Goal: Information Seeking & Learning: Understand process/instructions

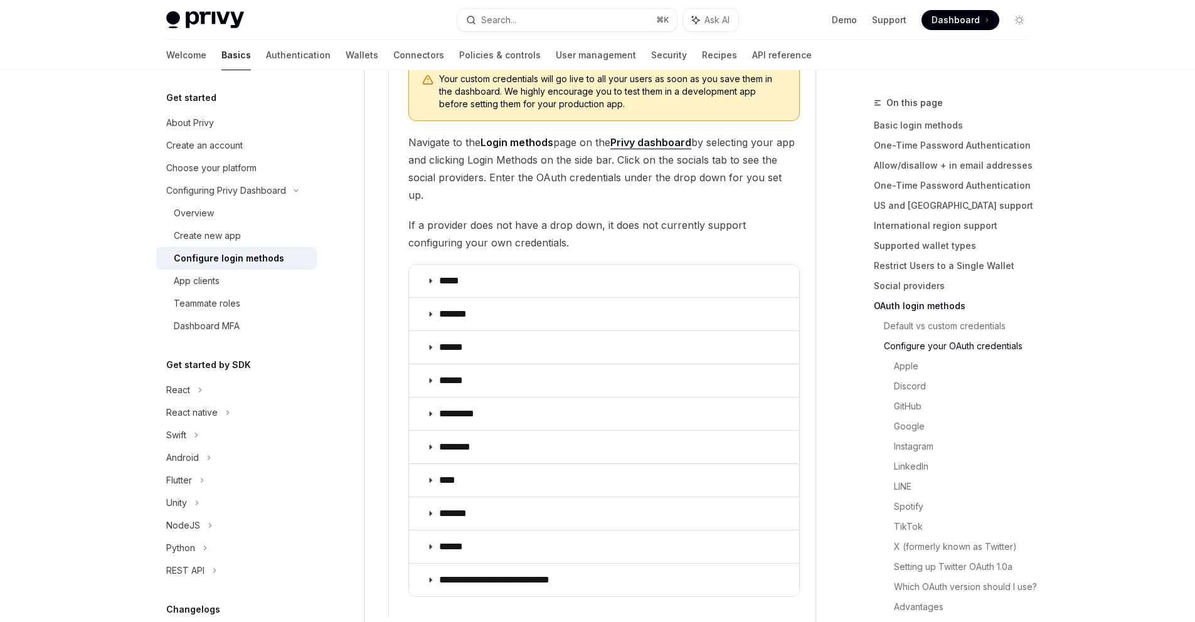
scroll to position [1535, 0]
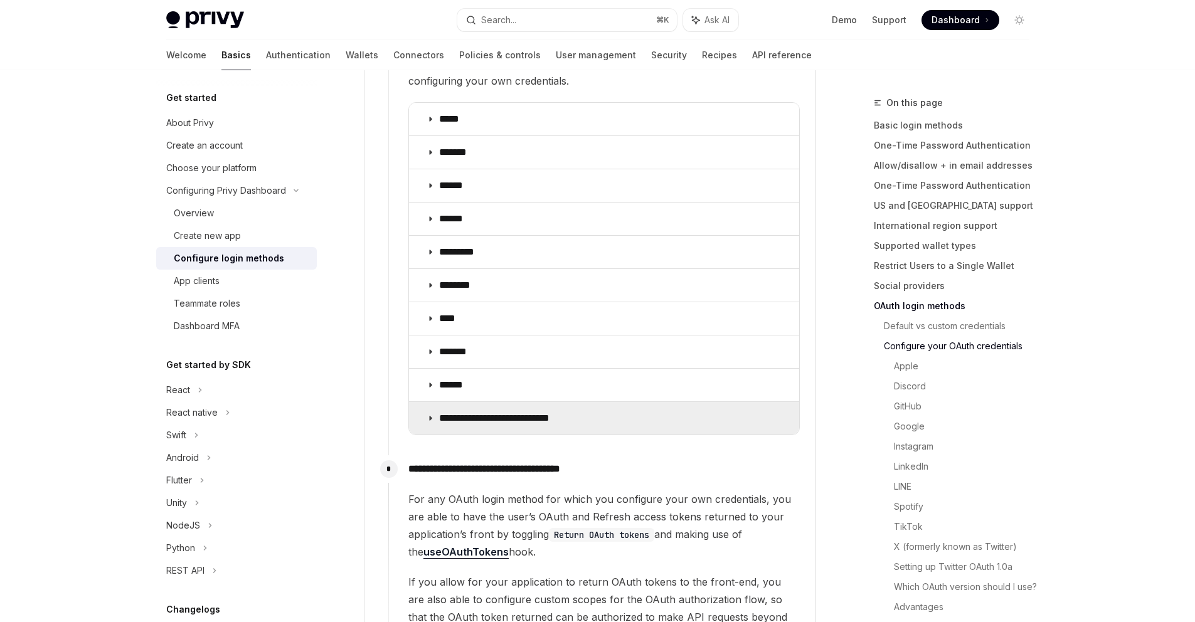
click at [459, 412] on p "**********" at bounding box center [510, 418] width 142 height 13
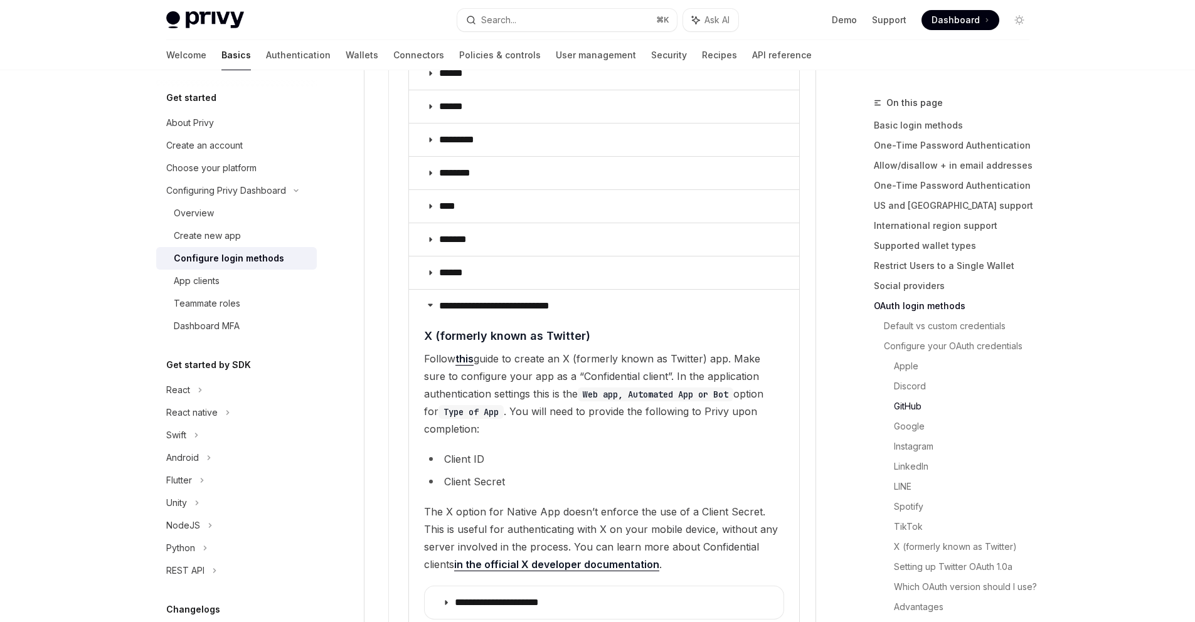
scroll to position [1660, 0]
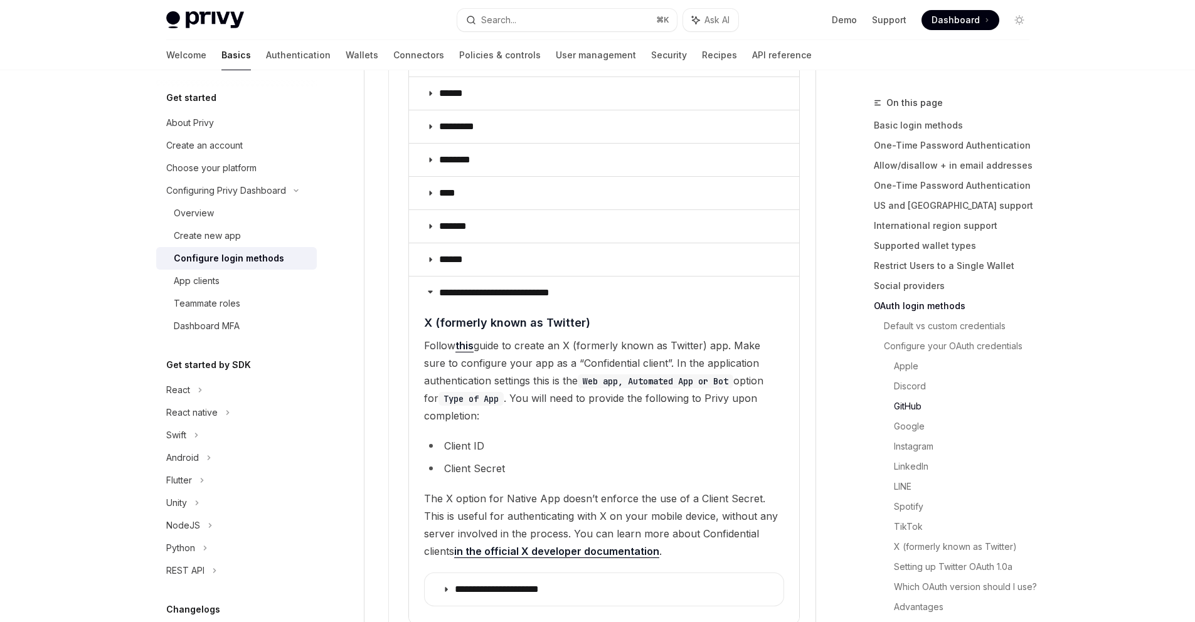
click at [467, 339] on link "this" at bounding box center [464, 345] width 18 height 13
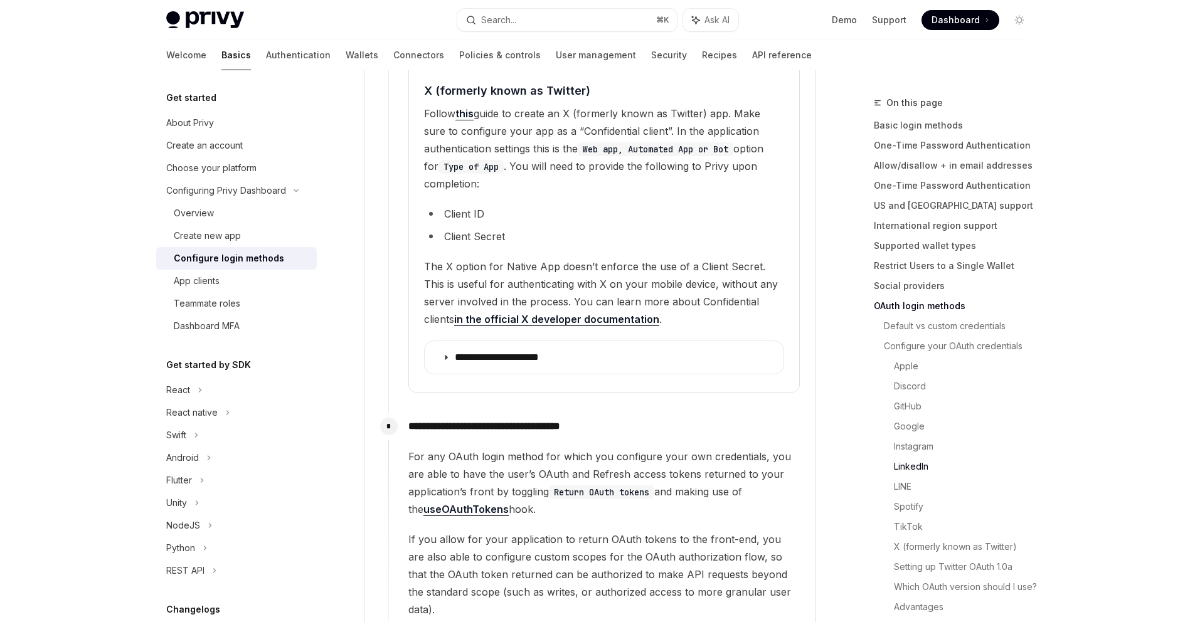
scroll to position [1902, 0]
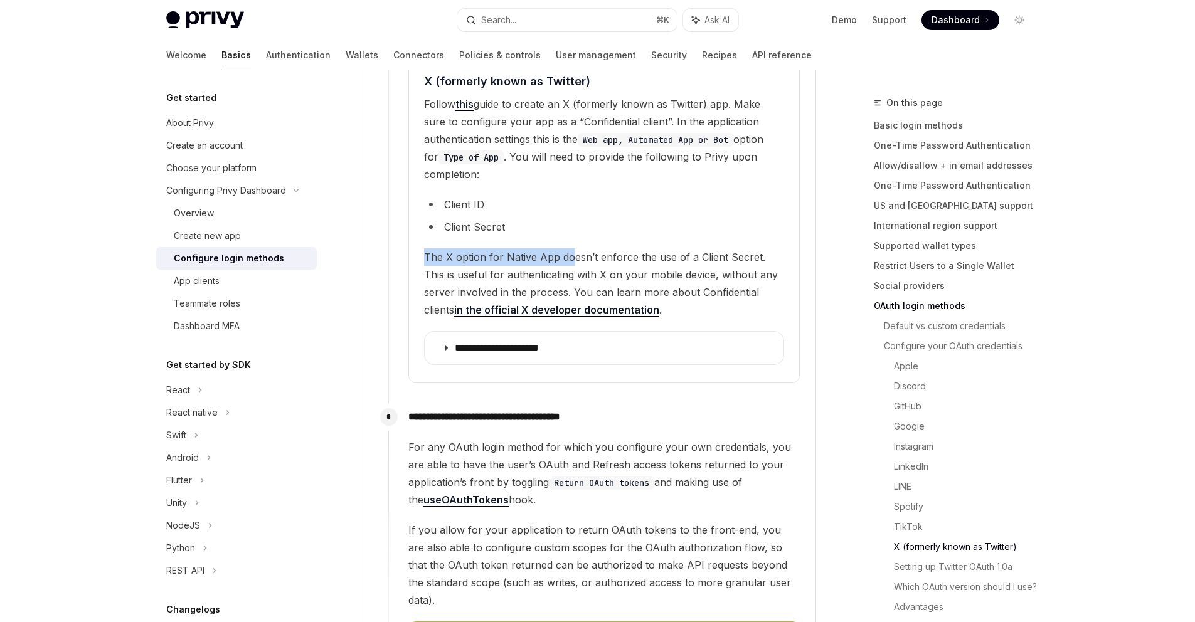
drag, startPoint x: 572, startPoint y: 216, endPoint x: 570, endPoint y: 235, distance: 18.9
click at [570, 235] on children "**********" at bounding box center [604, 223] width 360 height 300
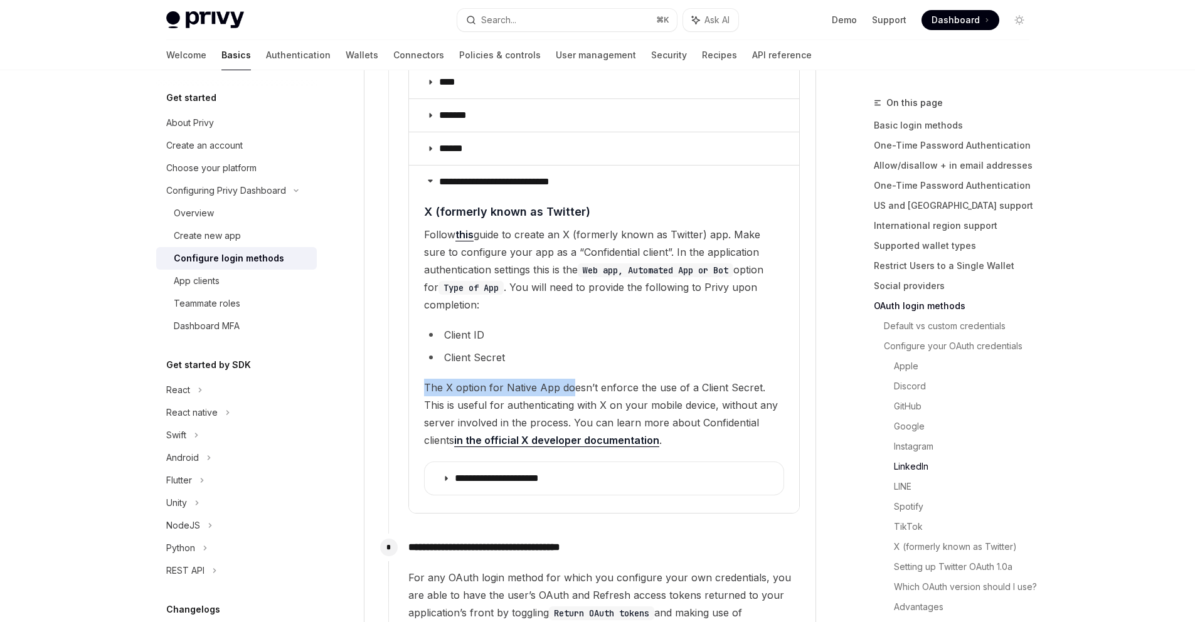
scroll to position [1753, 0]
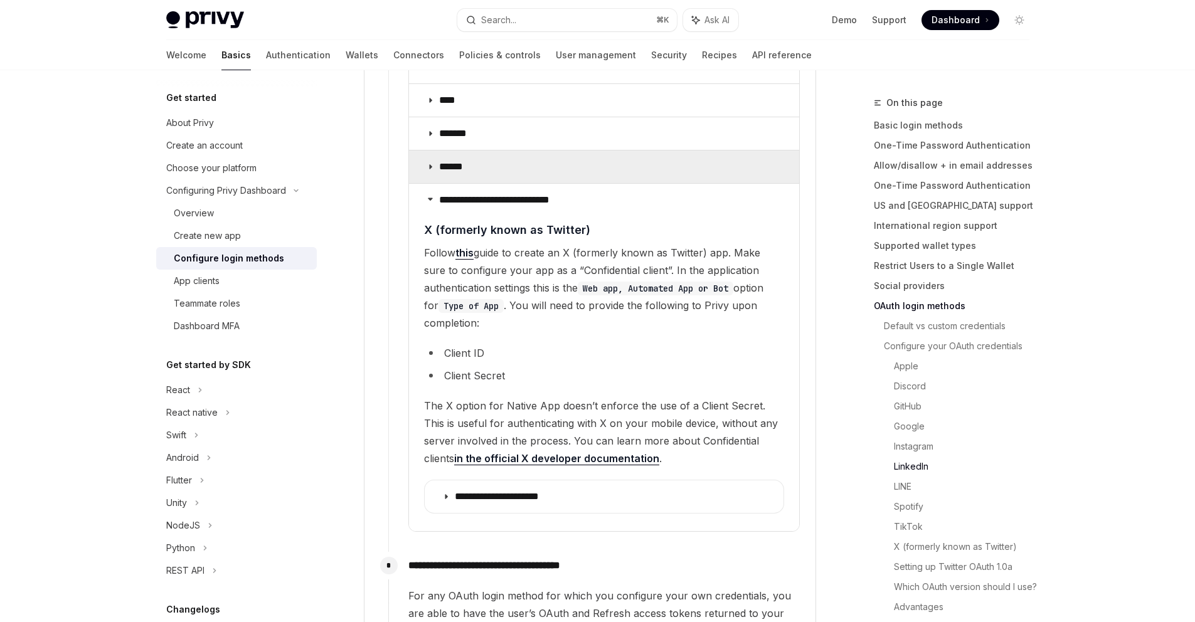
click at [457, 157] on summary "******" at bounding box center [604, 167] width 390 height 33
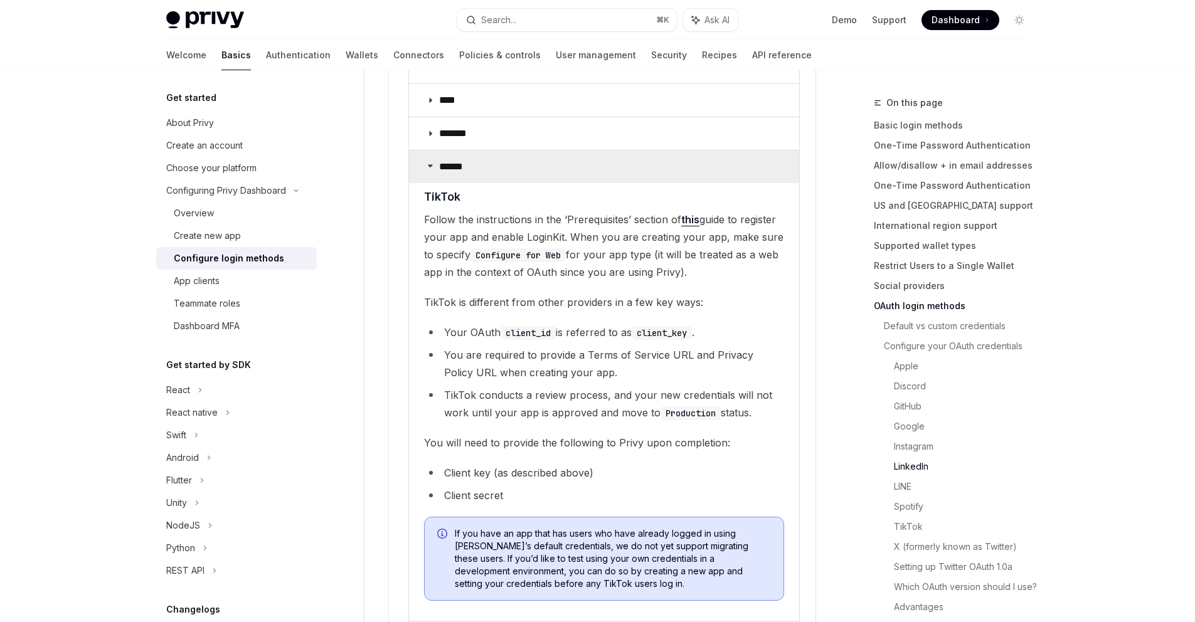
click at [457, 157] on summary "******" at bounding box center [604, 167] width 390 height 33
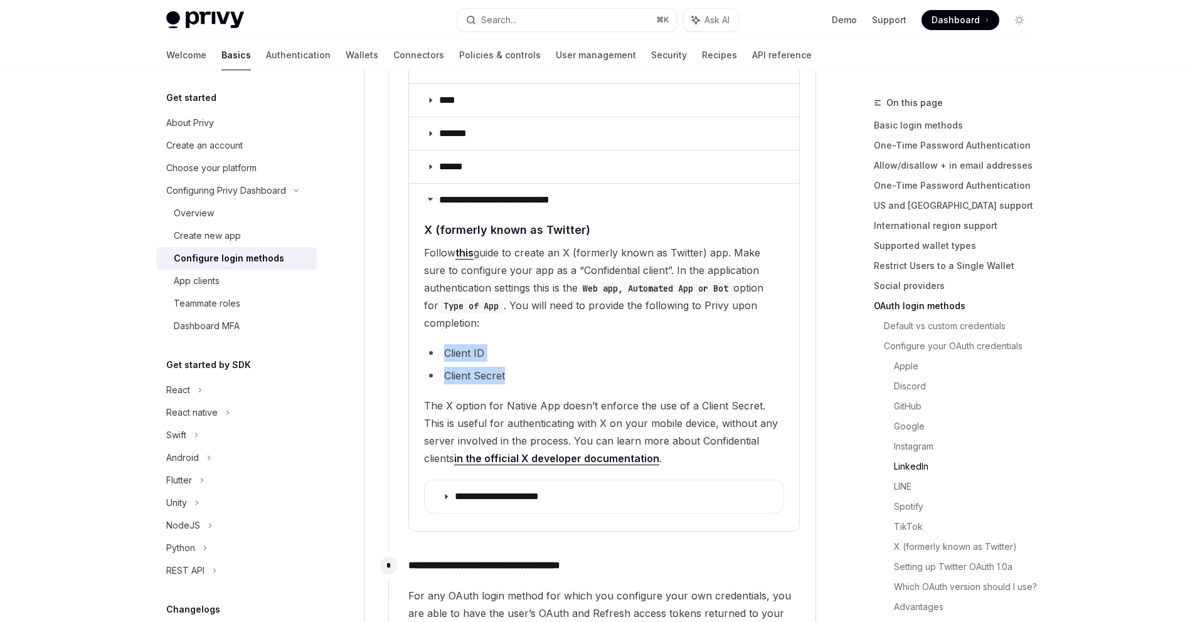
drag, startPoint x: 504, startPoint y: 357, endPoint x: 436, endPoint y: 336, distance: 70.8
click at [436, 344] on ul "Client ID Client Secret" at bounding box center [604, 364] width 360 height 40
copy ul "Client ID Client Secret"
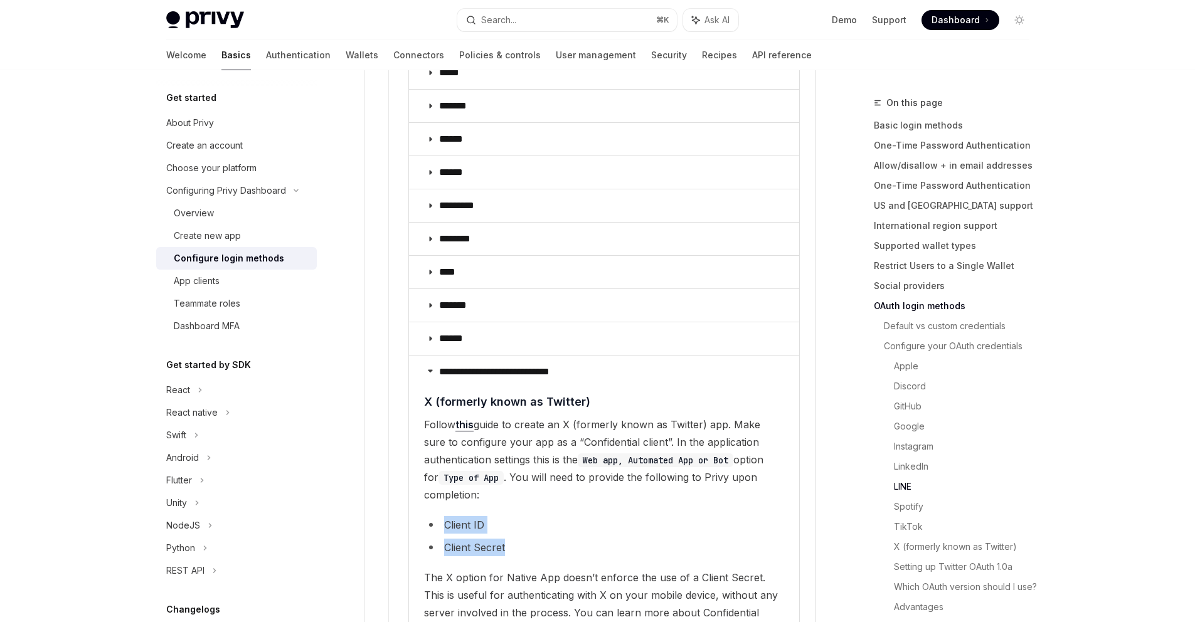
scroll to position [1512, 0]
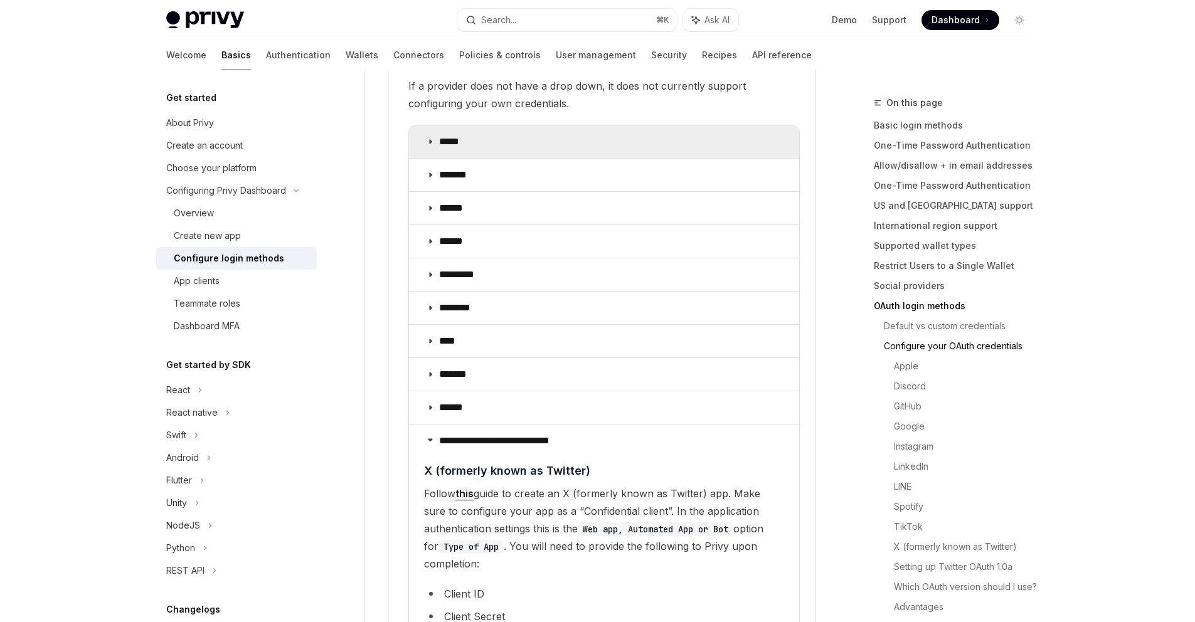
click at [432, 138] on icon at bounding box center [431, 142] width 8 height 8
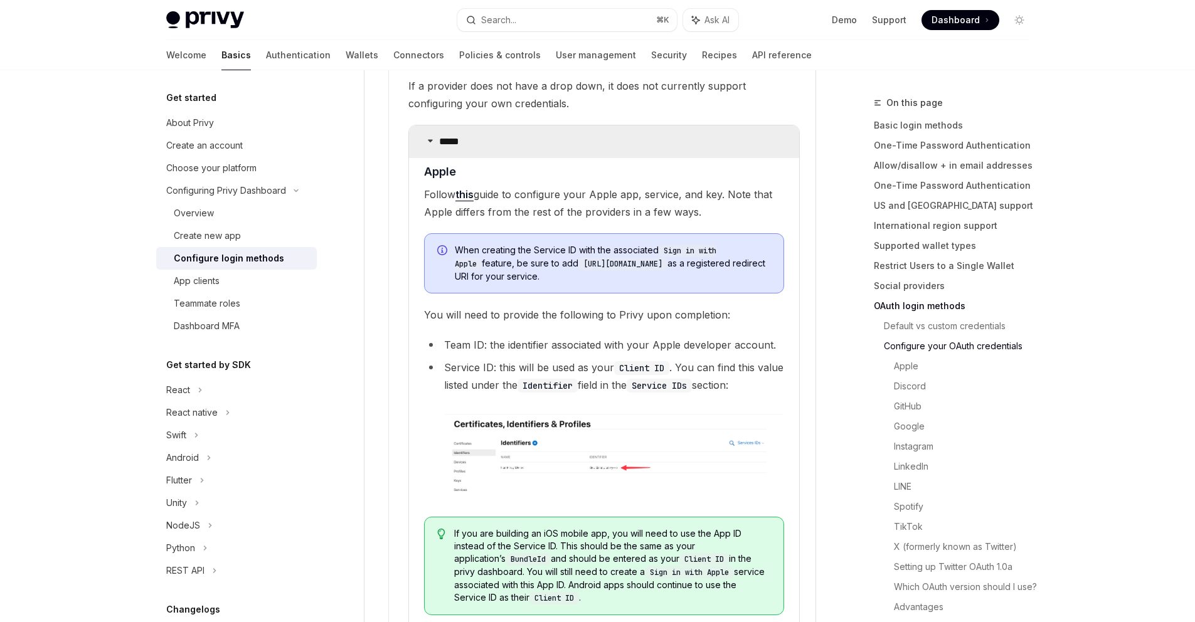
click at [432, 137] on icon at bounding box center [431, 141] width 8 height 8
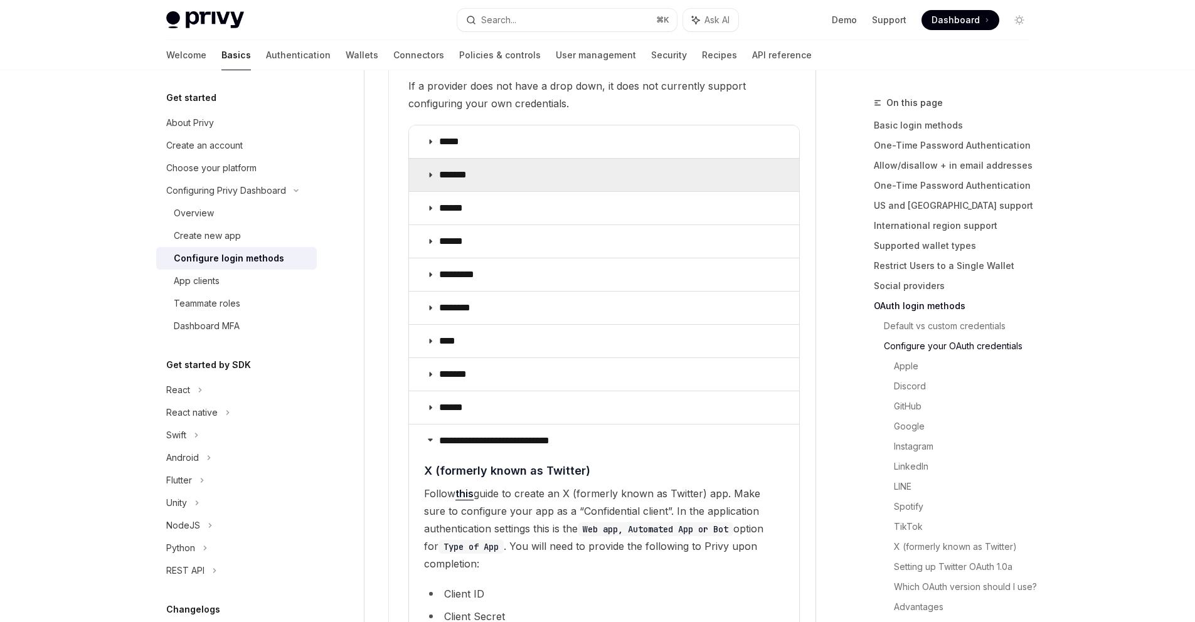
click at [429, 171] on icon at bounding box center [431, 175] width 8 height 8
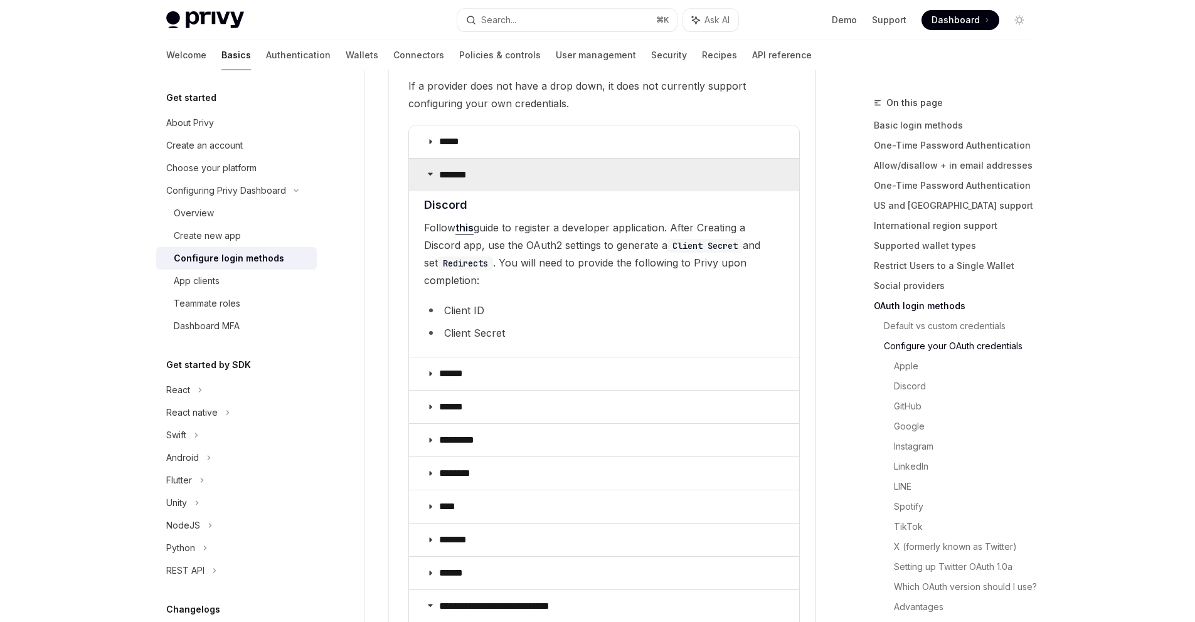
click at [429, 170] on icon at bounding box center [431, 174] width 8 height 8
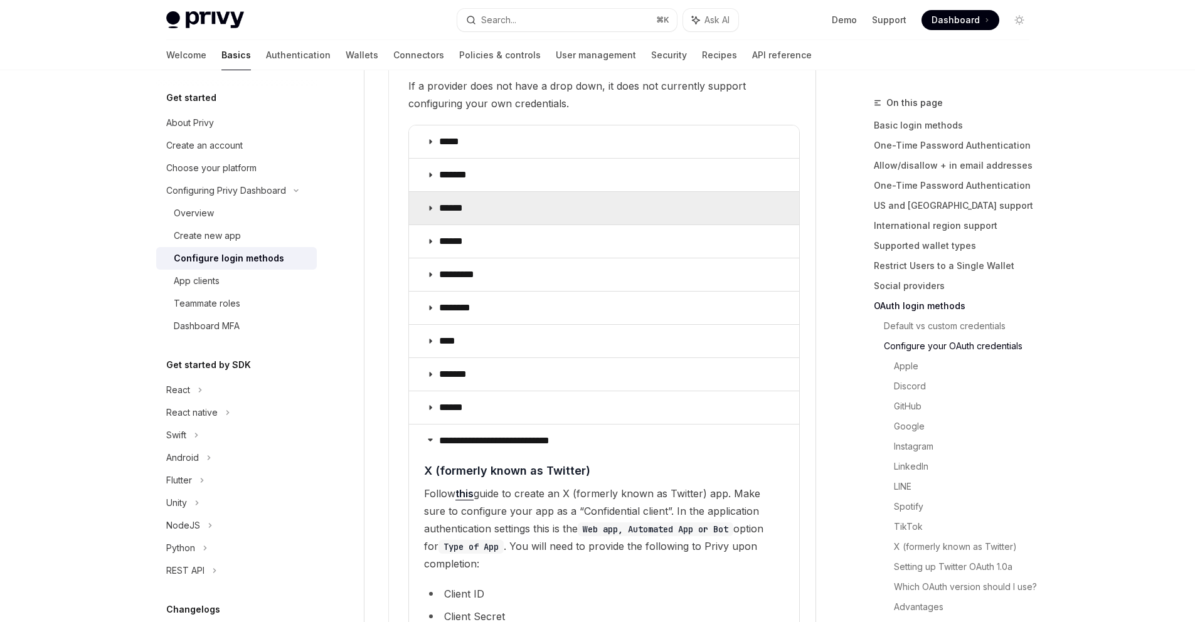
click at [431, 205] on icon at bounding box center [431, 209] width 8 height 8
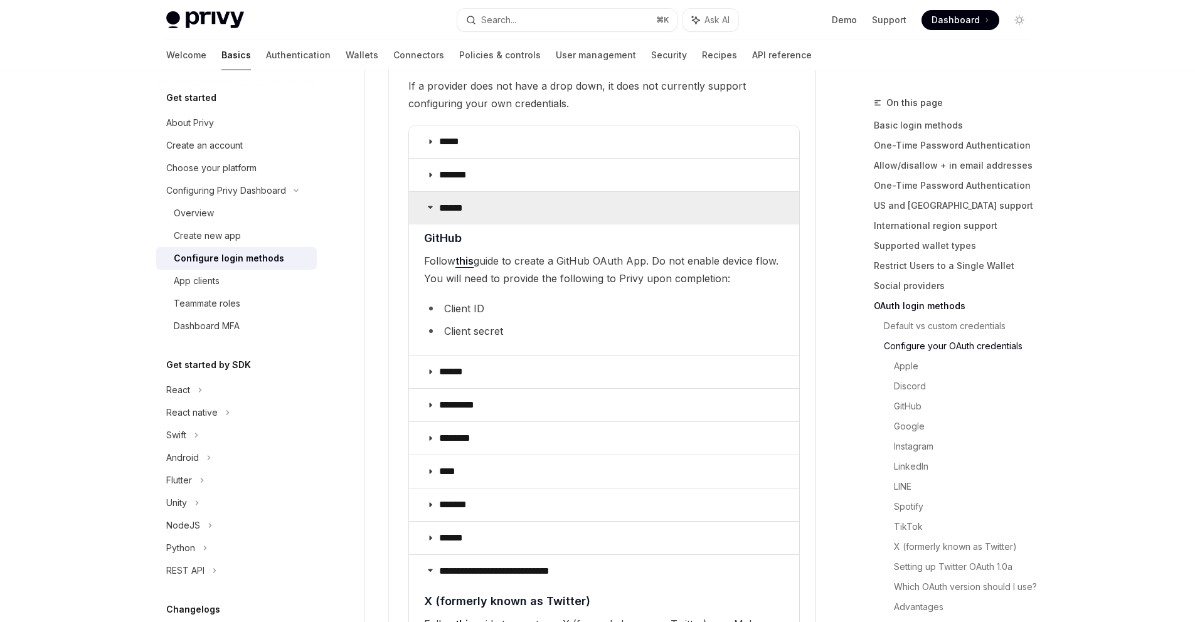
click at [431, 203] on icon at bounding box center [431, 207] width 8 height 8
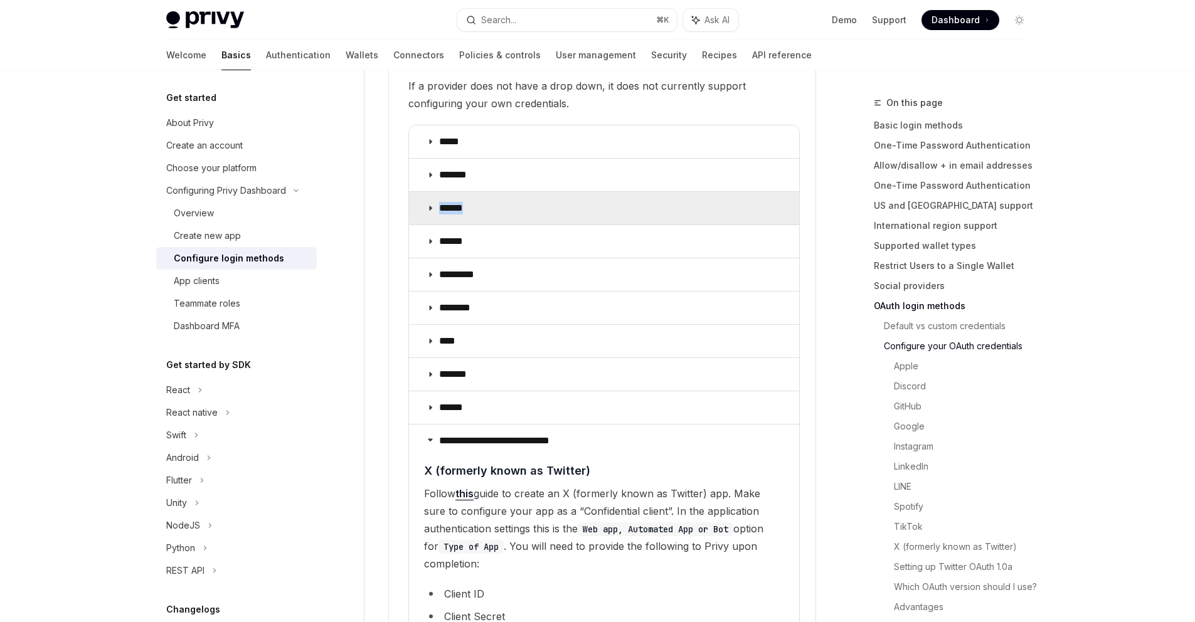
click at [431, 205] on icon at bounding box center [431, 209] width 8 height 8
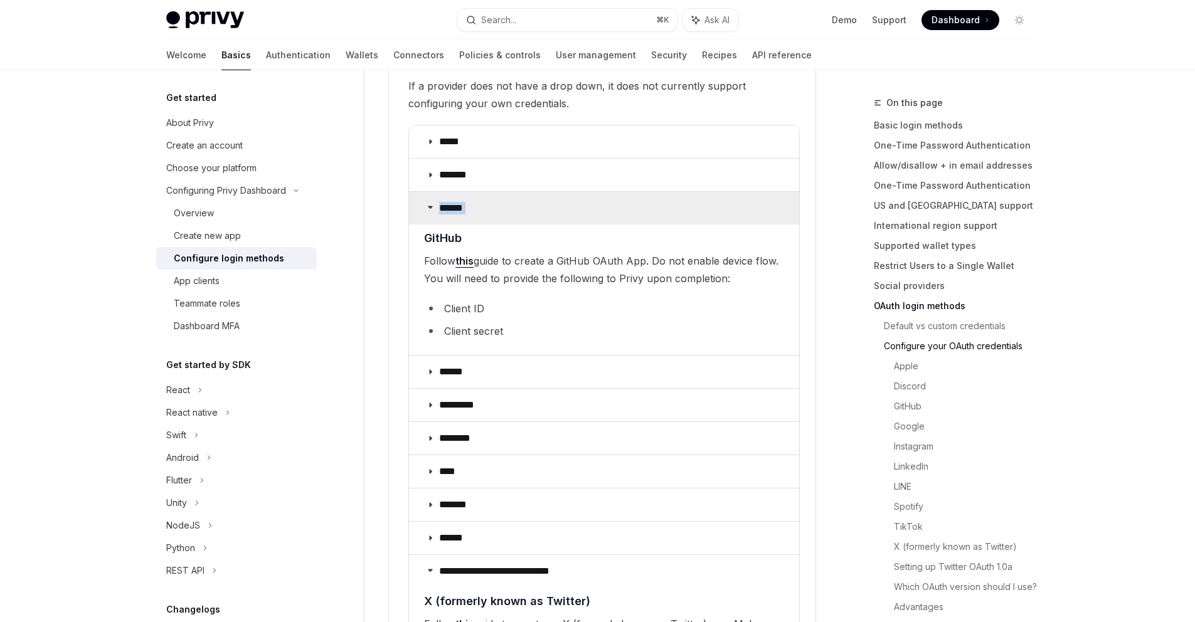
click at [431, 203] on icon at bounding box center [431, 207] width 8 height 8
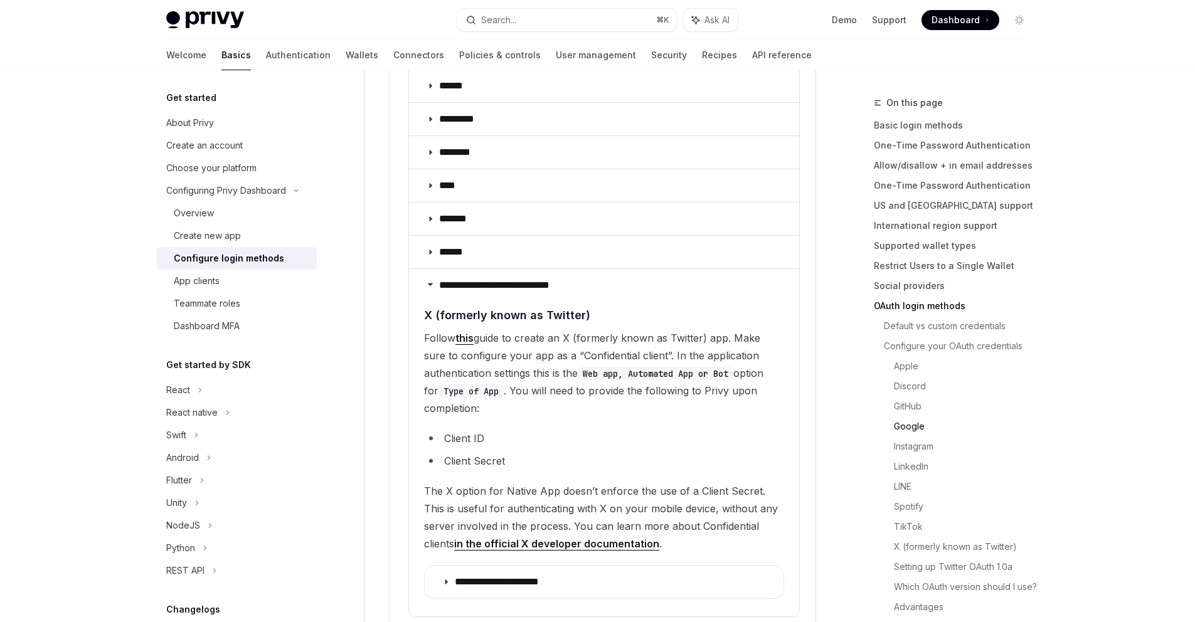
scroll to position [1666, 0]
click at [573, 338] on span "Follow this guide to create an X (formerly known as Twitter) app. Make sure to …" at bounding box center [604, 375] width 360 height 88
drag, startPoint x: 557, startPoint y: 336, endPoint x: 641, endPoint y: 343, distance: 83.7
click at [641, 343] on span "Follow this guide to create an X (formerly known as Twitter) app. Make sure to …" at bounding box center [604, 375] width 360 height 88
click at [742, 331] on span "Follow this guide to create an X (formerly known as Twitter) app. Make sure to …" at bounding box center [604, 375] width 360 height 88
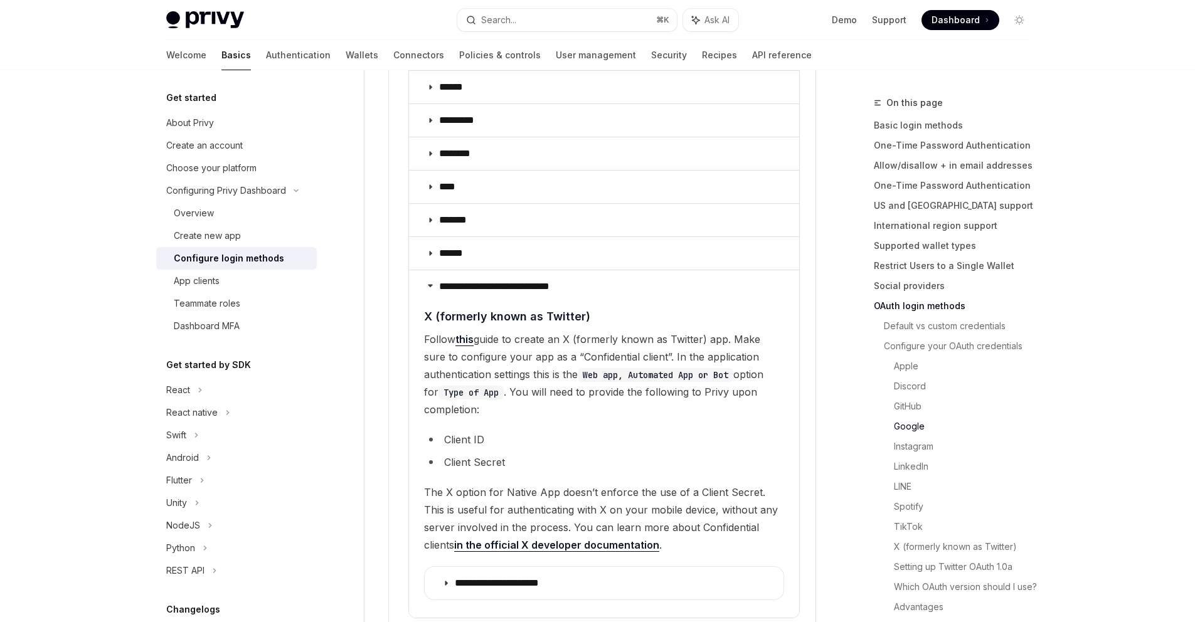
click at [595, 373] on span "Follow this guide to create an X (formerly known as Twitter) app. Make sure to …" at bounding box center [604, 375] width 360 height 88
click at [571, 345] on span "Follow this guide to create an X (formerly known as Twitter) app. Make sure to …" at bounding box center [604, 375] width 360 height 88
drag, startPoint x: 560, startPoint y: 339, endPoint x: 640, endPoint y: 339, distance: 80.3
click at [640, 339] on span "Follow this guide to create an X (formerly known as Twitter) app. Make sure to …" at bounding box center [604, 375] width 360 height 88
copy span "Confidential client"
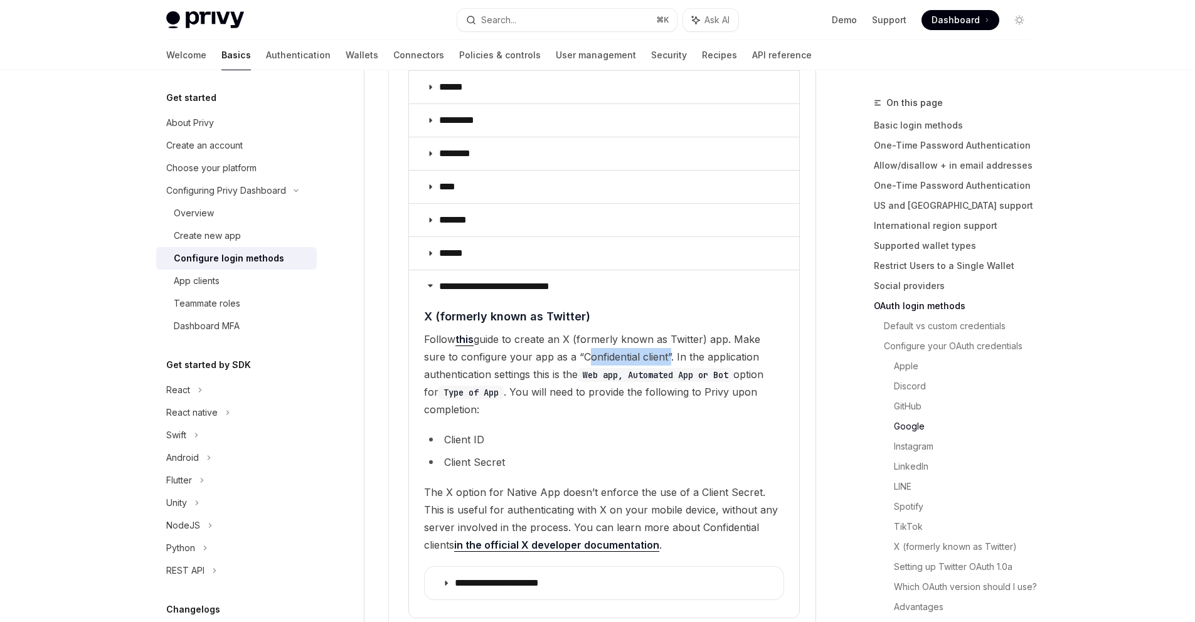
copy span "Confidential client"
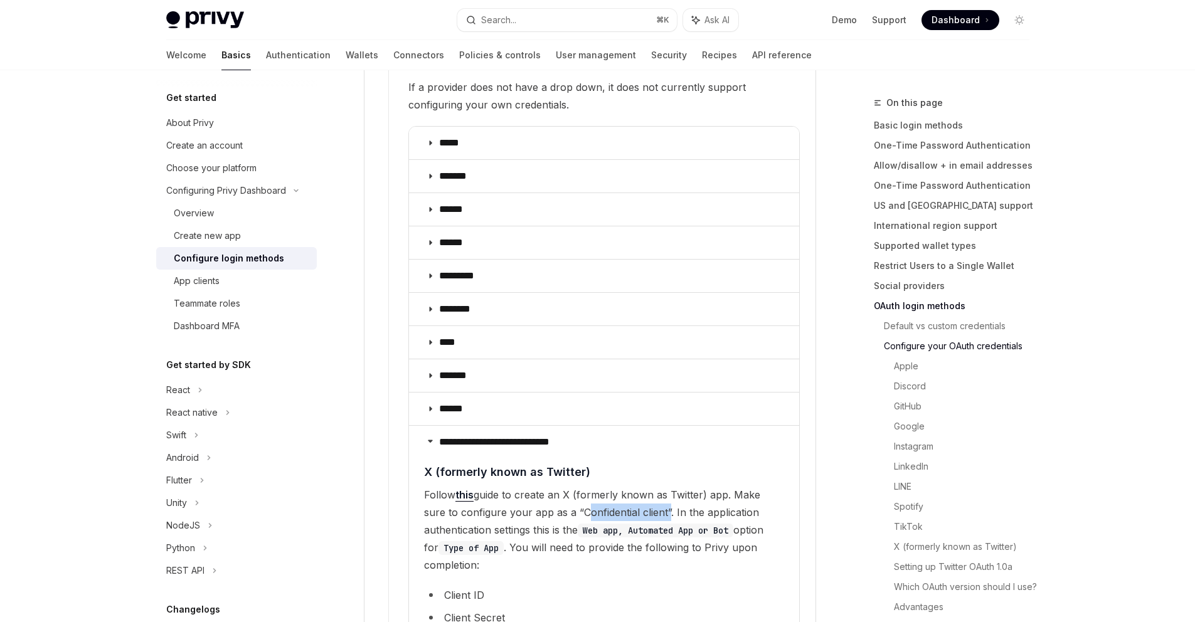
scroll to position [1667, 0]
